Goal: Task Accomplishment & Management: Manage account settings

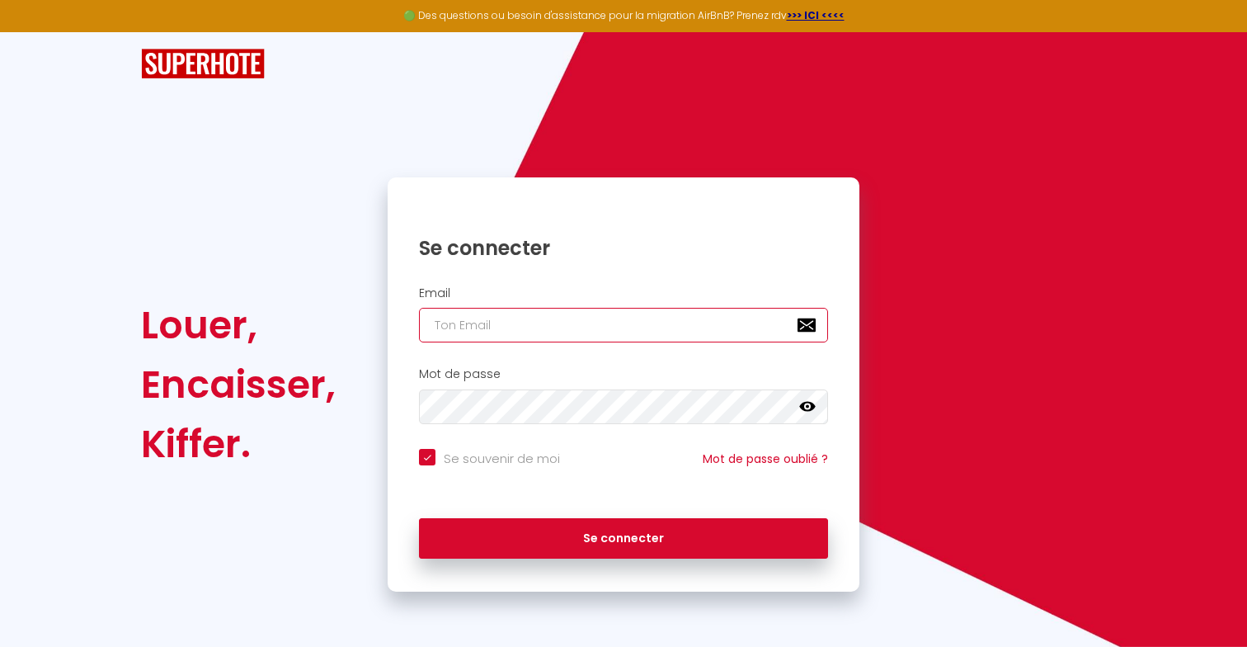
click at [457, 323] on input "email" at bounding box center [623, 325] width 409 height 35
type input "s"
checkbox input "true"
type input "[EMAIL_ADDRESS][DOMAIN_NAME]"
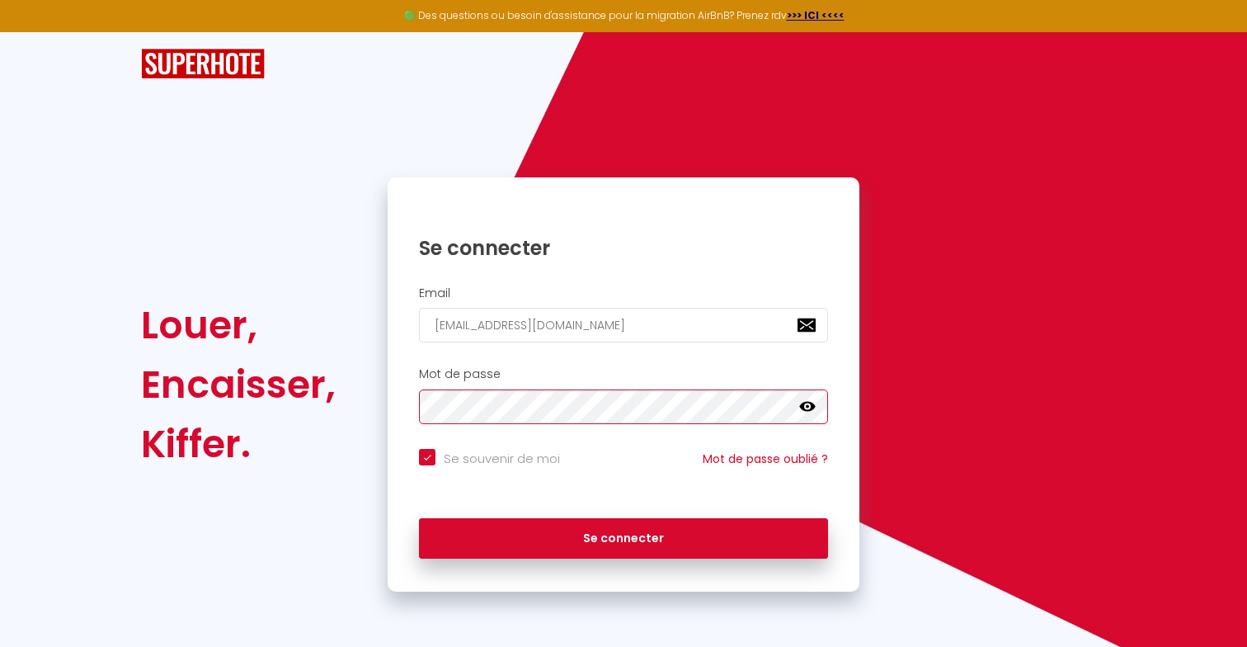
click at [419, 518] on button "Se connecter" at bounding box center [623, 538] width 409 height 41
checkbox input "true"
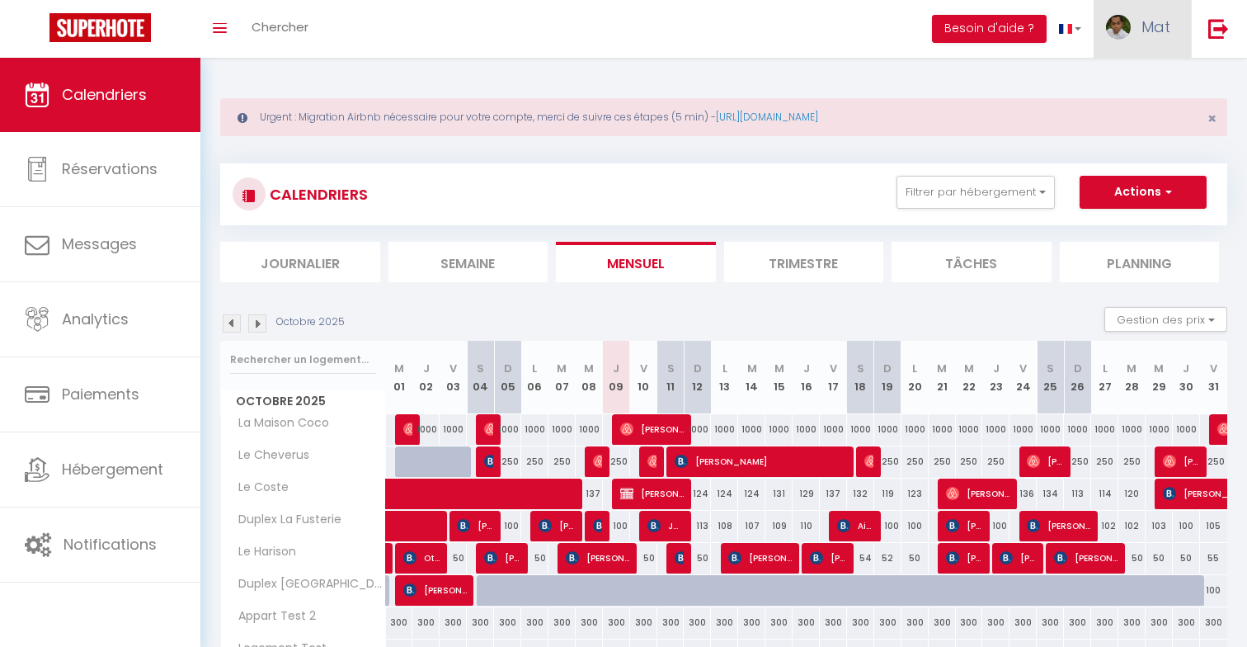
click at [1185, 34] on link "Mat" at bounding box center [1142, 29] width 97 height 58
click at [1165, 82] on link "Paramètres" at bounding box center [1125, 82] width 122 height 28
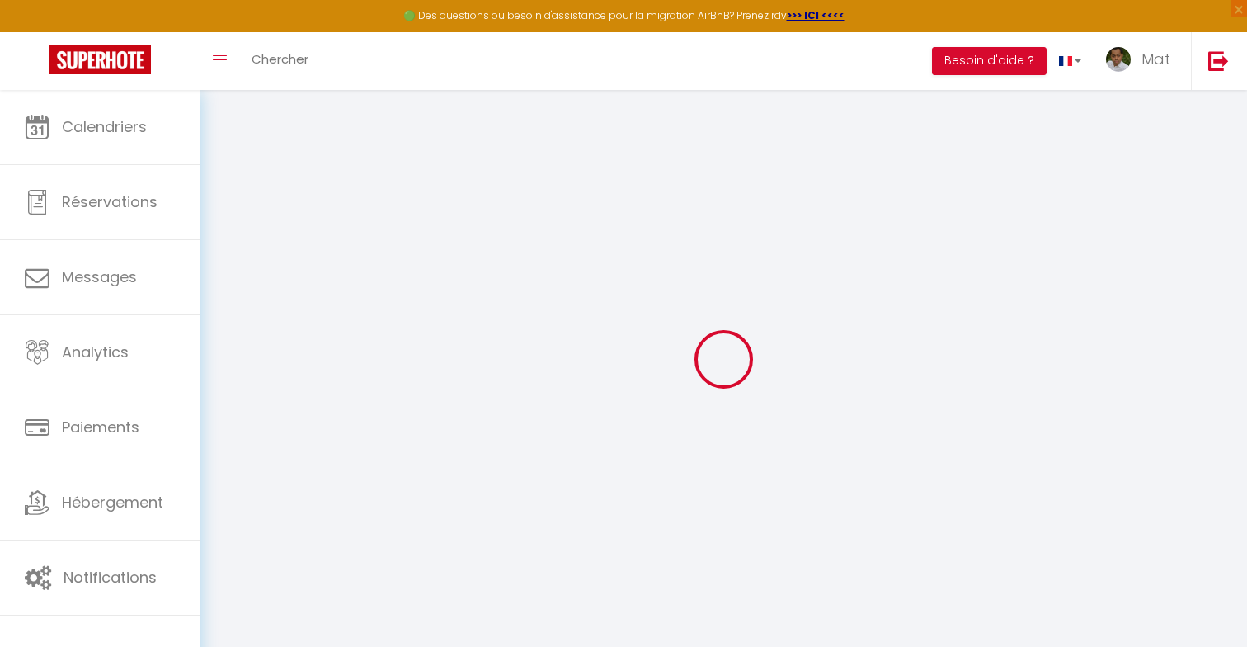
type input "DiZEvGnWCDfKbItWUQIw1i2UQ"
type input "j8U8TvBBkXcEhq63oQXDwK5Kj"
type input "[URL][DOMAIN_NAME]"
select select "fr"
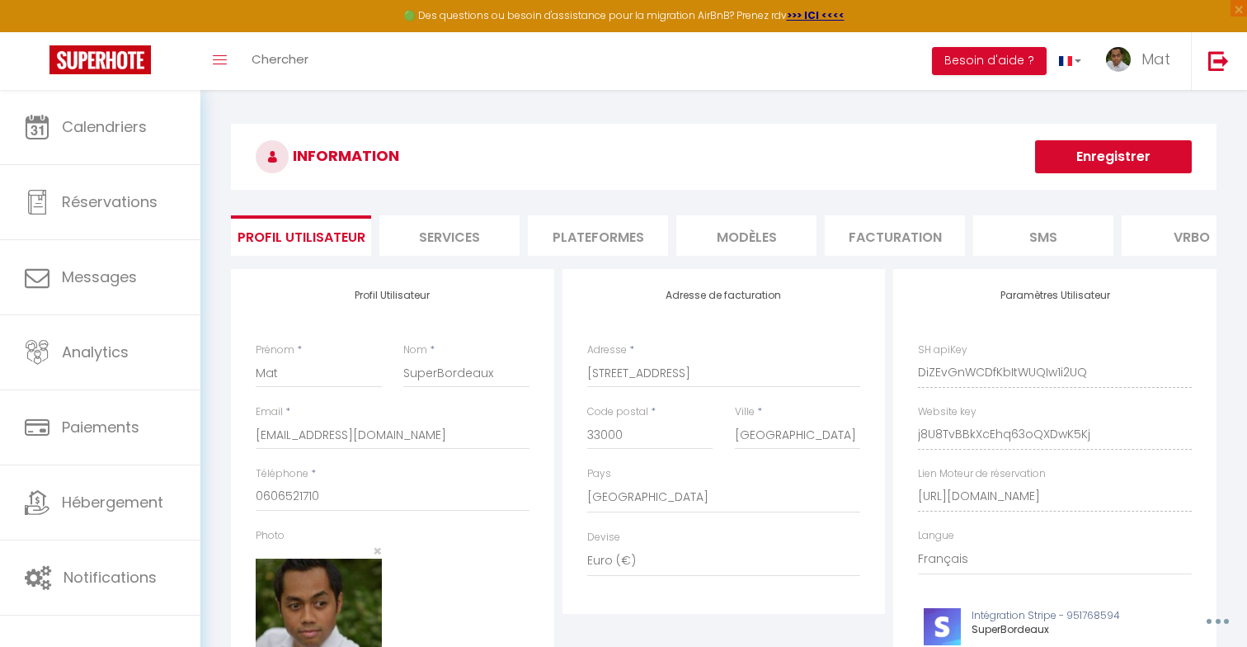
click at [895, 245] on li "Facturation" at bounding box center [895, 235] width 140 height 40
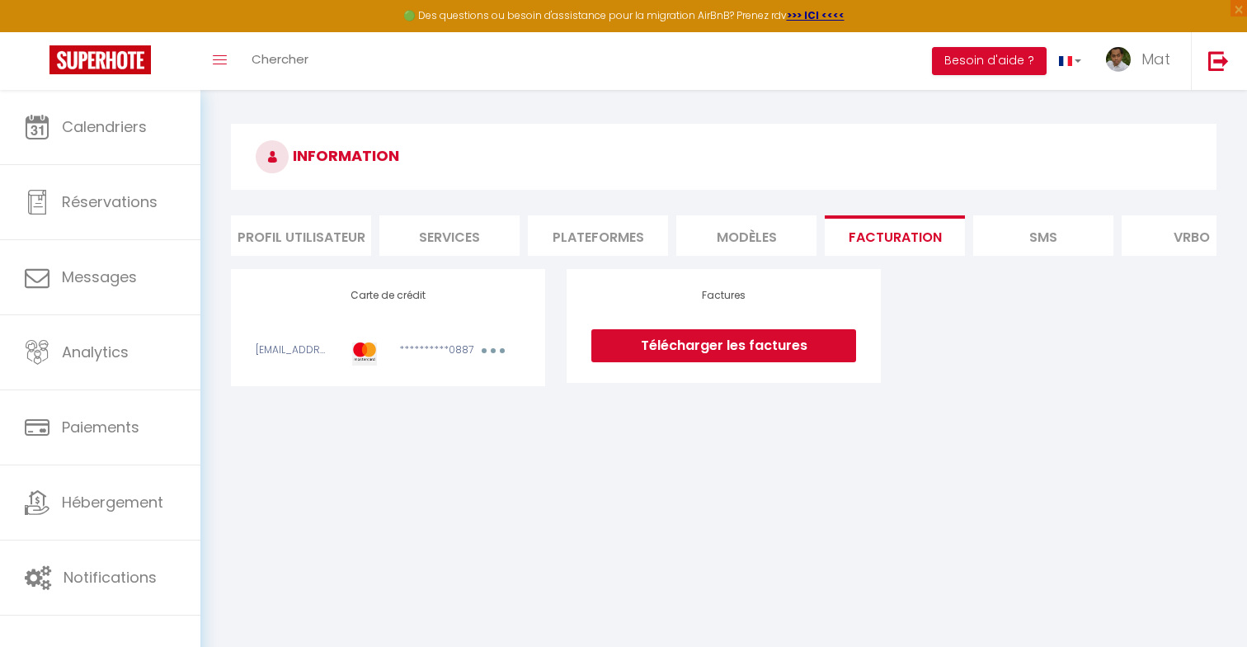
click at [671, 240] on ul "Profil Utilisateur Services Plateformes MODÈLES Facturation SMS [GEOGRAPHIC_DAT…" at bounding box center [724, 235] width 986 height 40
click at [634, 243] on li "Plateformes" at bounding box center [598, 235] width 140 height 40
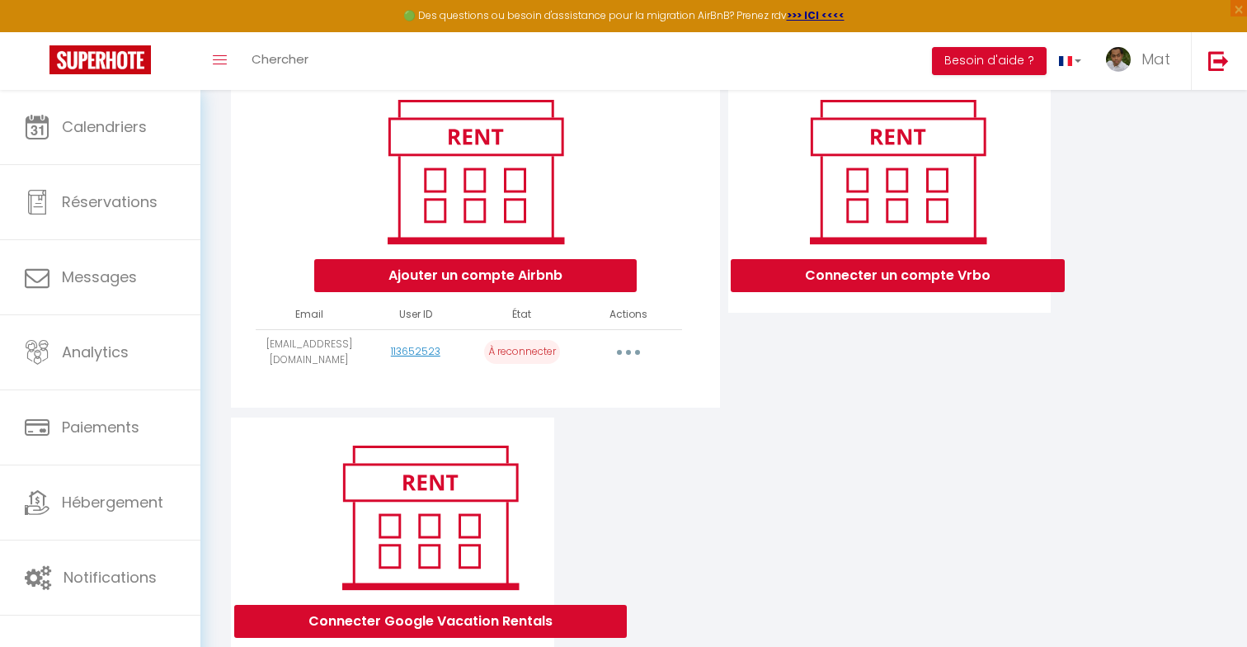
scroll to position [204, 0]
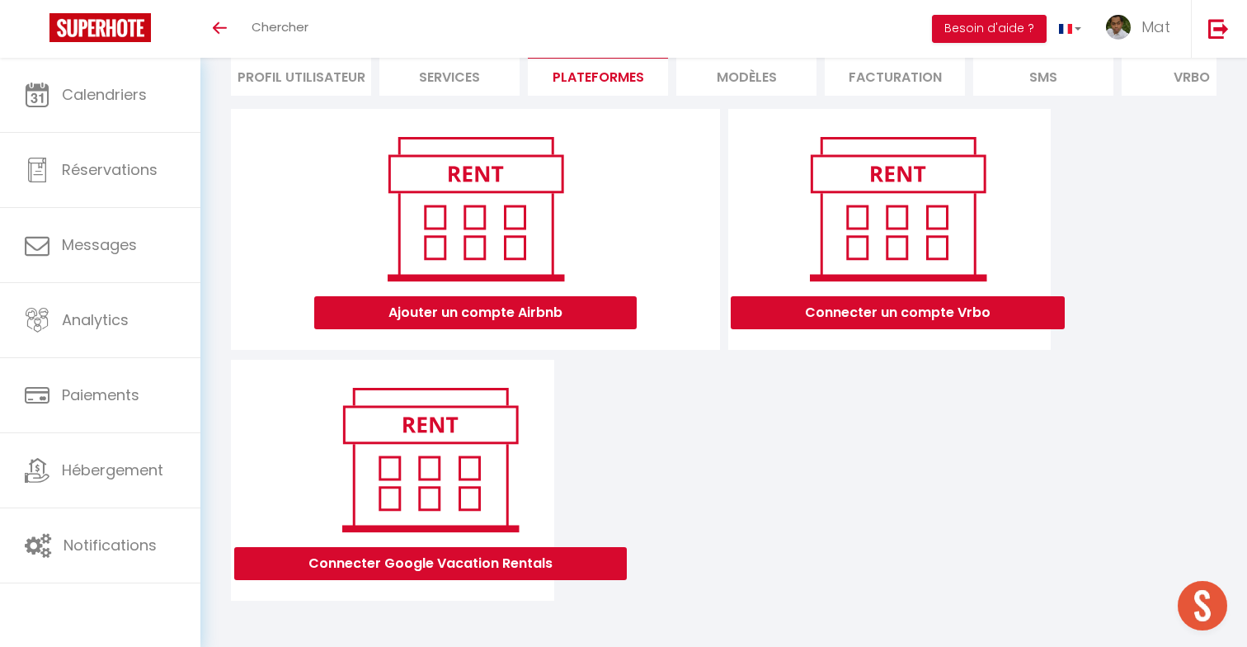
scroll to position [724, 0]
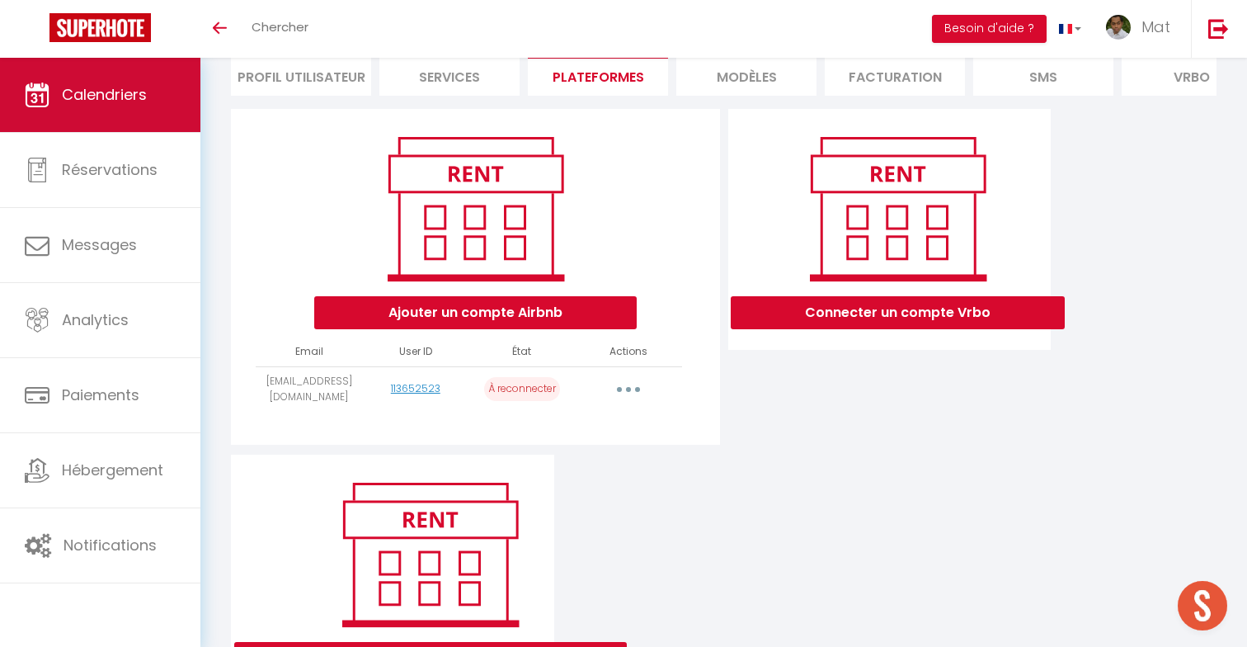
click at [102, 82] on link "Calendriers" at bounding box center [100, 95] width 200 height 74
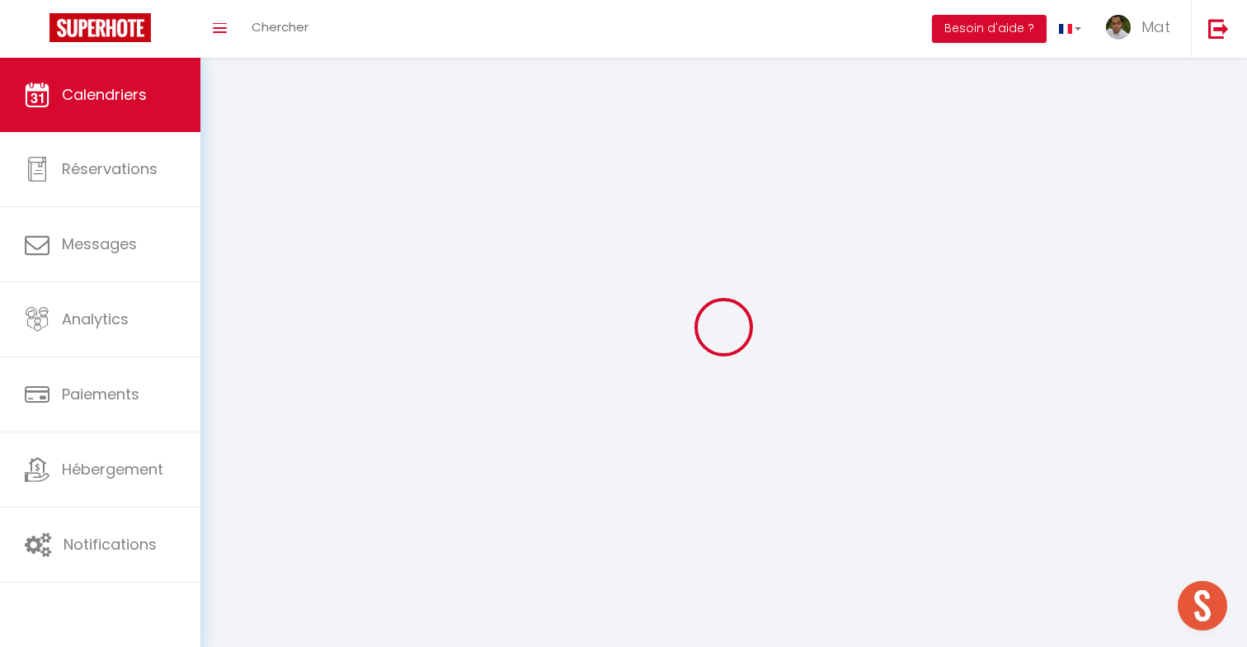
click at [102, 82] on div "× Toggle navigation Toggle Search Toggle menubar Chercher BUTTON Besoin d'aide …" at bounding box center [623, 327] width 1247 height 538
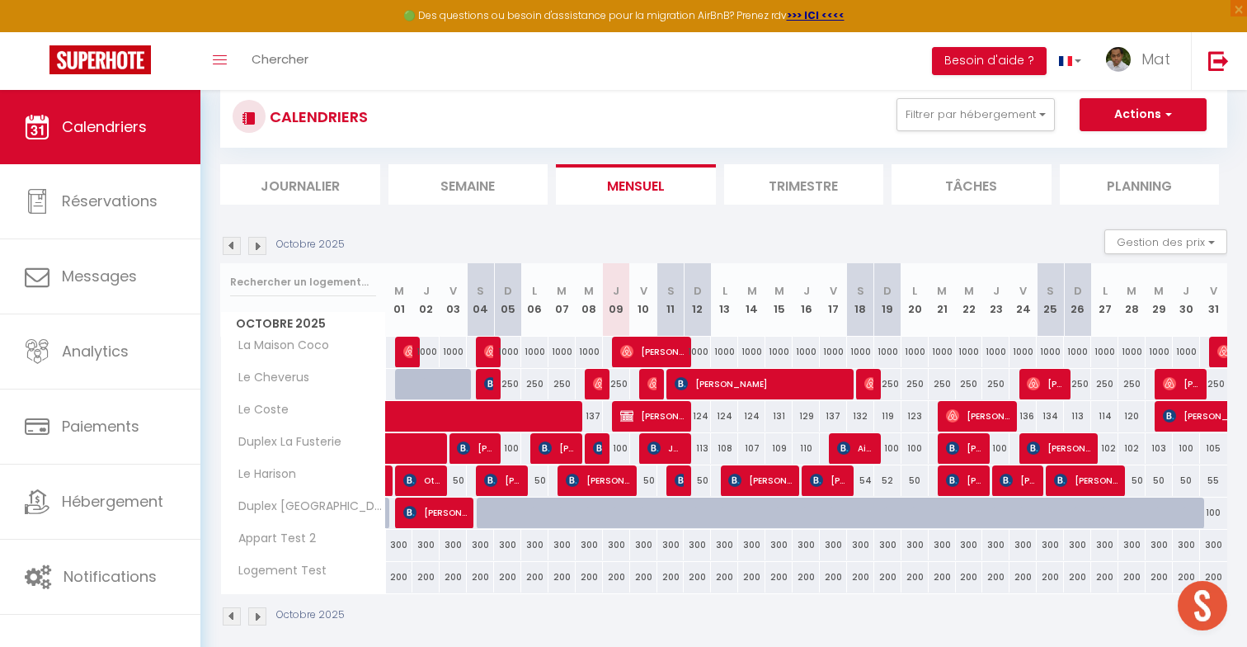
scroll to position [125, 0]
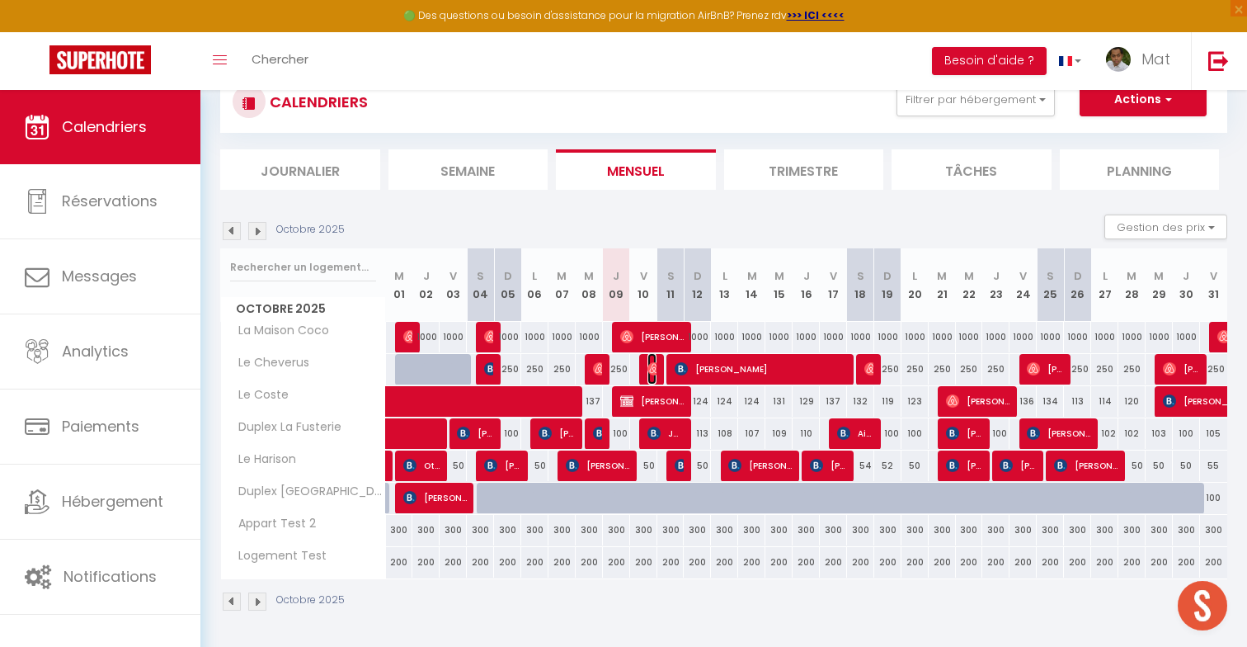
click at [648, 372] on img at bounding box center [654, 368] width 13 height 13
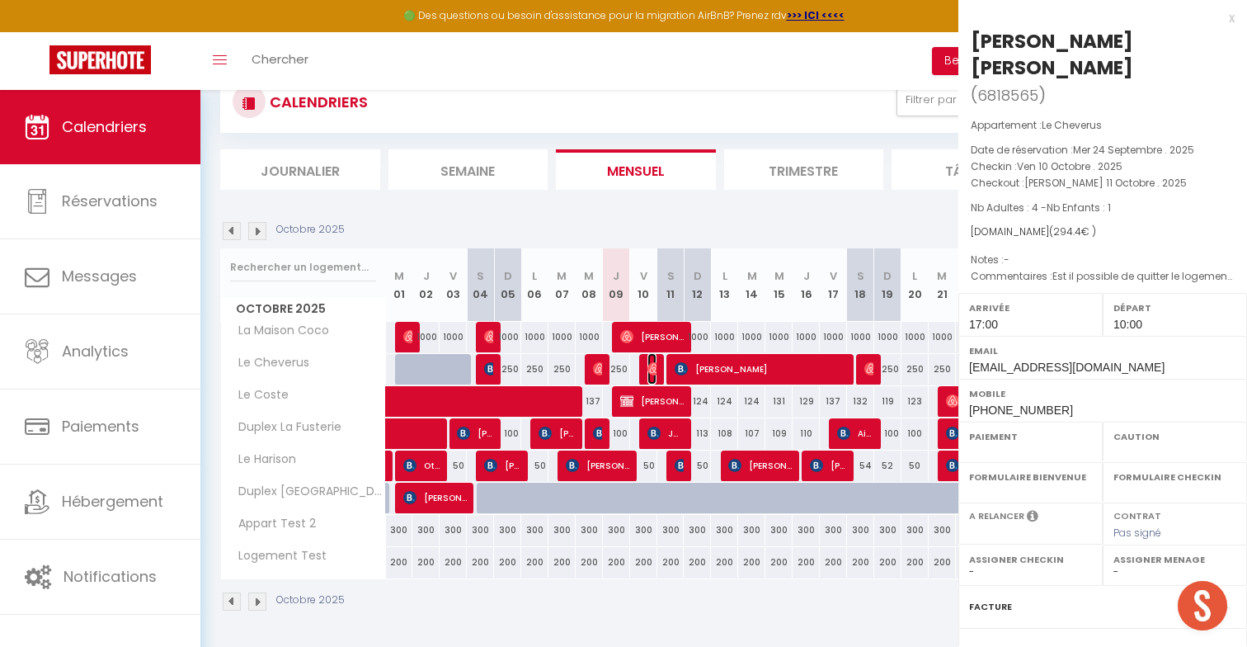
select select "OK"
select select "0"
select select "1"
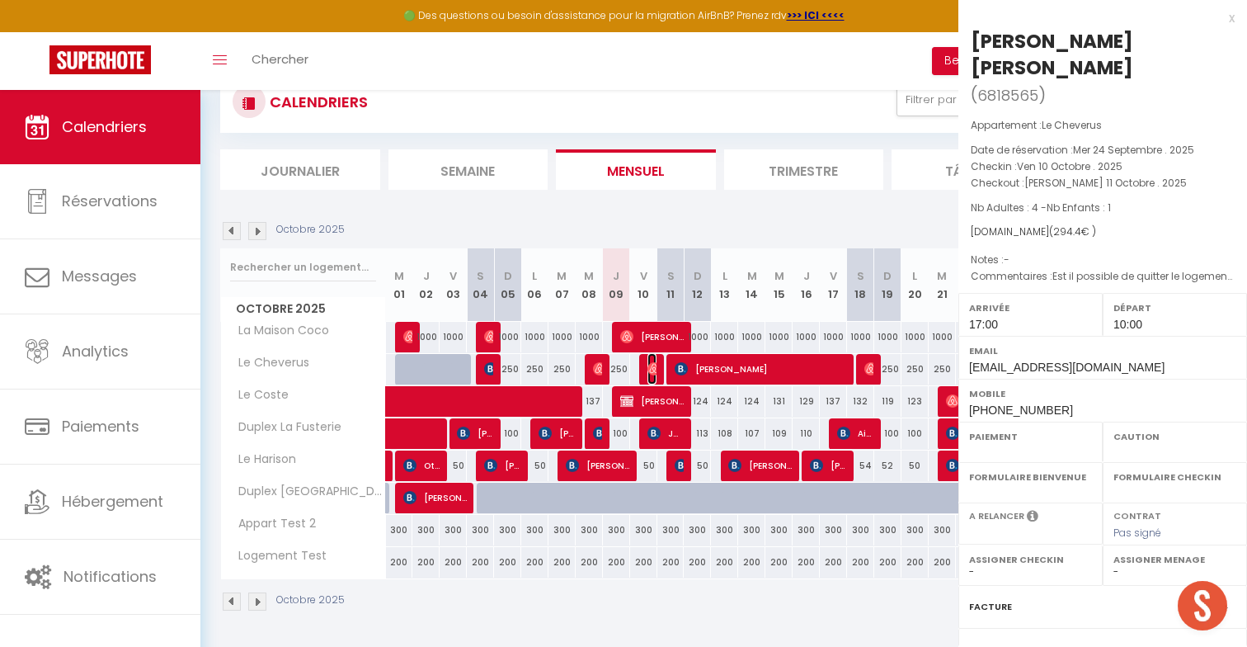
select select
select select "32380"
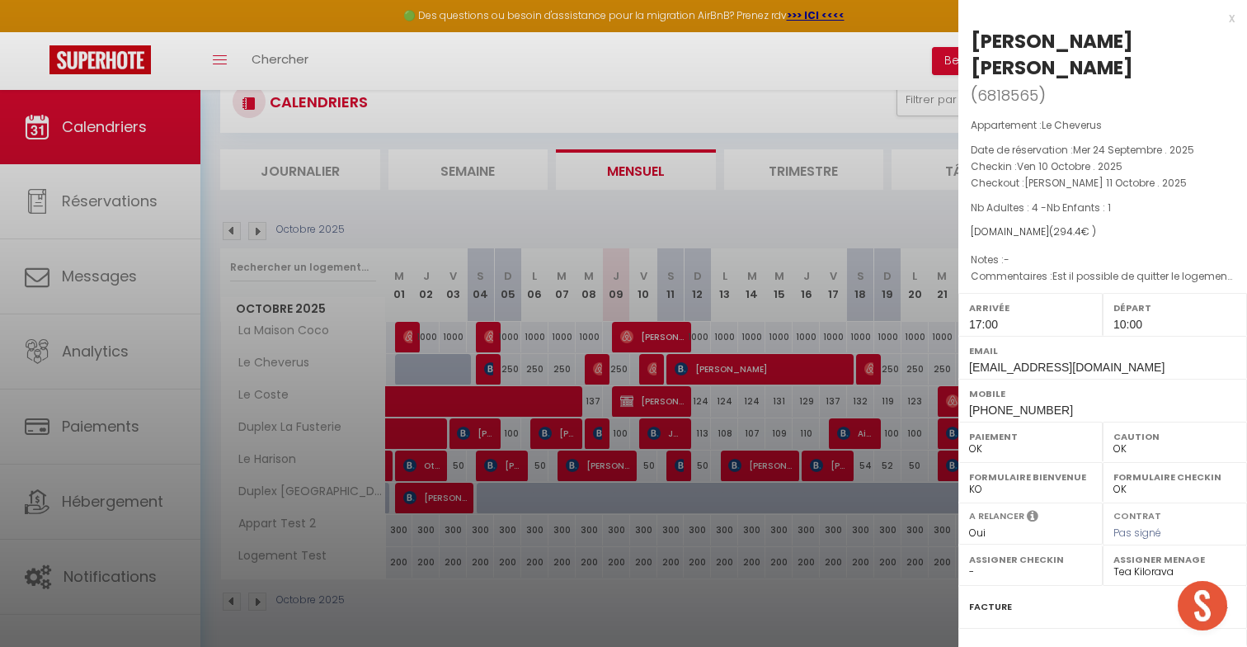
click at [641, 384] on div at bounding box center [623, 323] width 1247 height 647
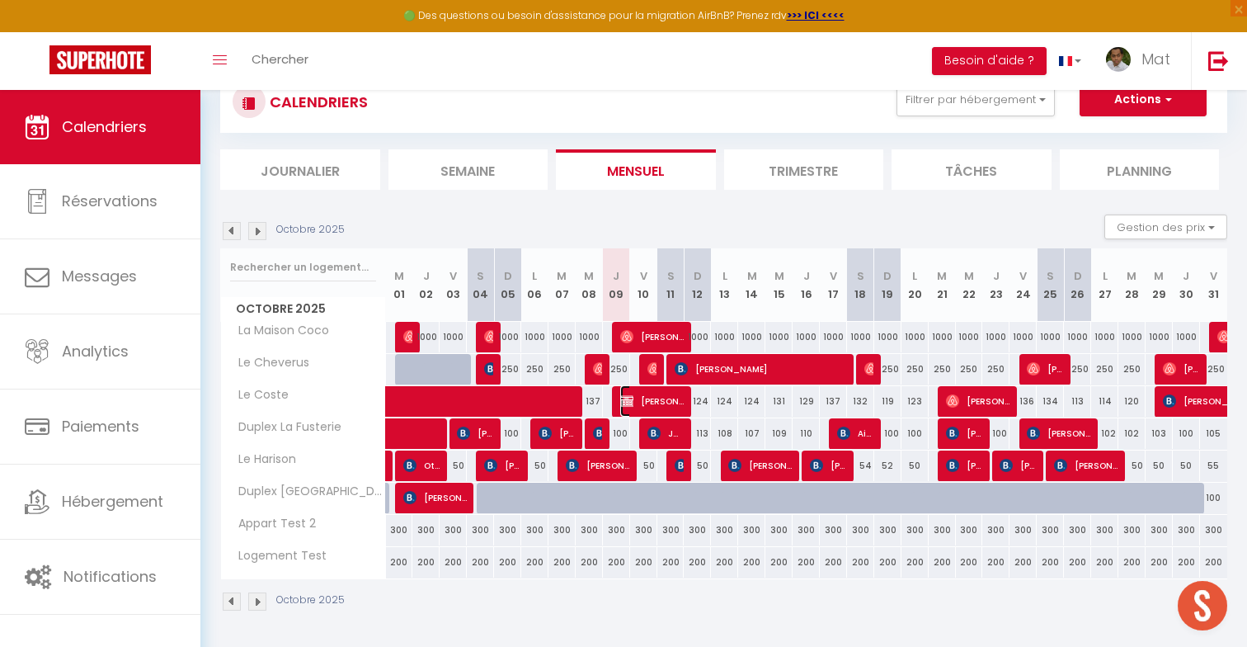
click at [636, 401] on span "[PERSON_NAME] & [PERSON_NAME]" at bounding box center [652, 400] width 64 height 31
select select "KO"
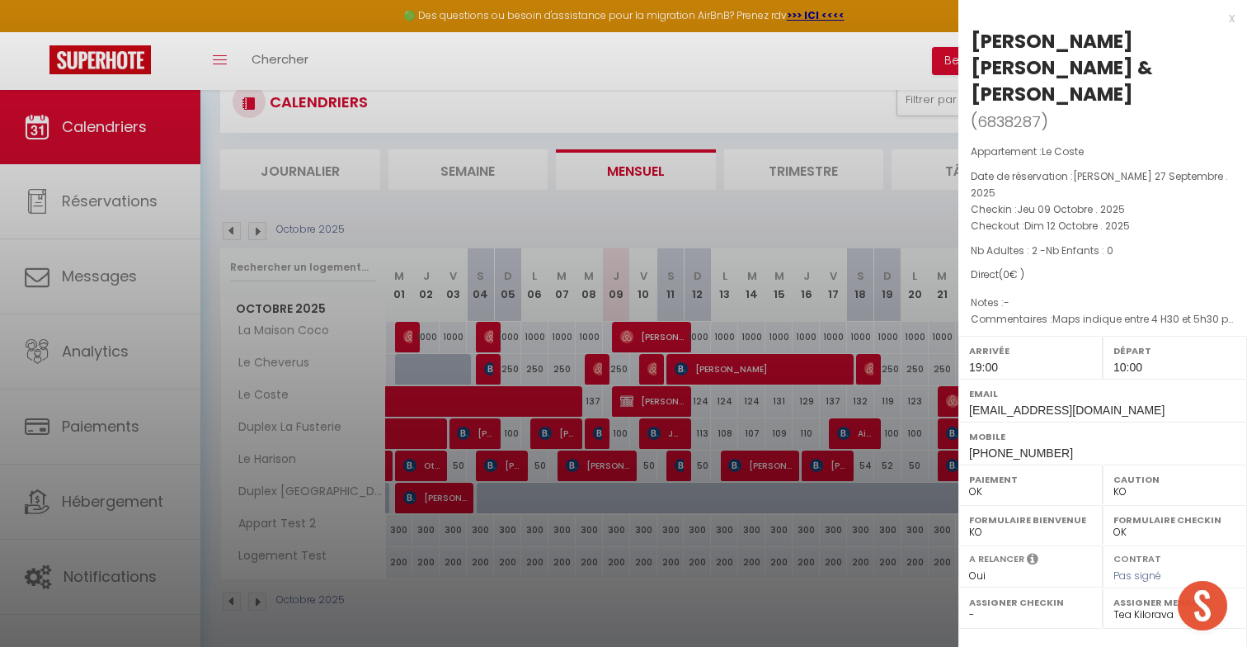
click at [640, 406] on div at bounding box center [623, 323] width 1247 height 647
